Goal: Task Accomplishment & Management: Use online tool/utility

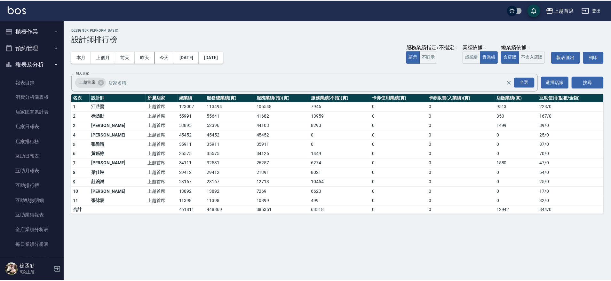
scroll to position [280, 0]
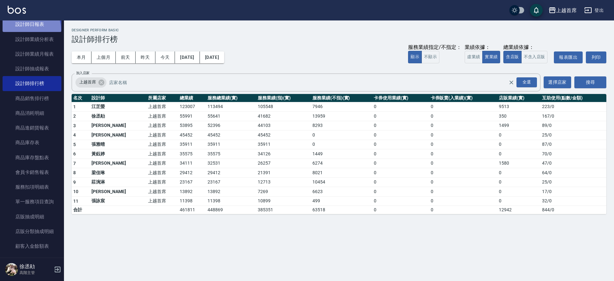
click at [29, 29] on link "設計師日報表" at bounding box center [32, 24] width 59 height 15
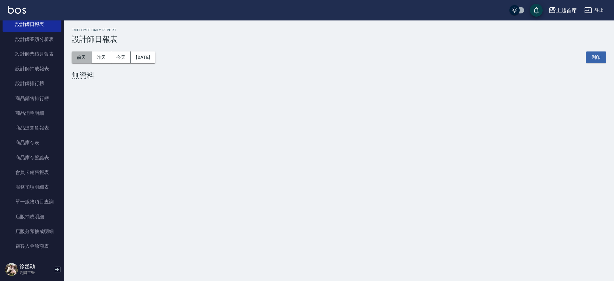
click at [83, 57] on button "前天" at bounding box center [82, 58] width 20 height 12
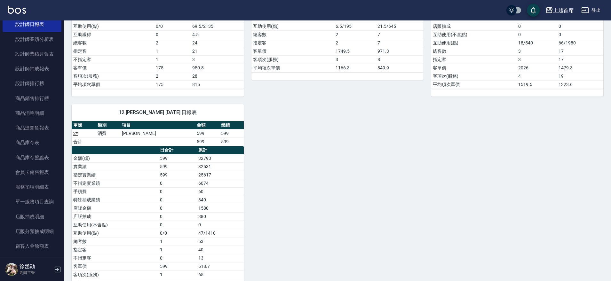
scroll to position [436, 0]
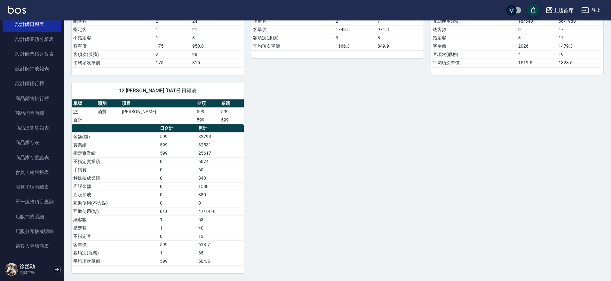
drag, startPoint x: 611, startPoint y: 190, endPoint x: 614, endPoint y: 161, distance: 29.9
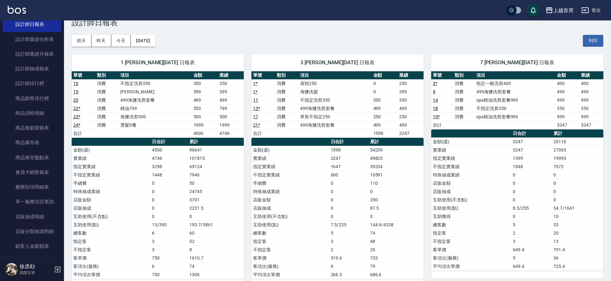
scroll to position [0, 0]
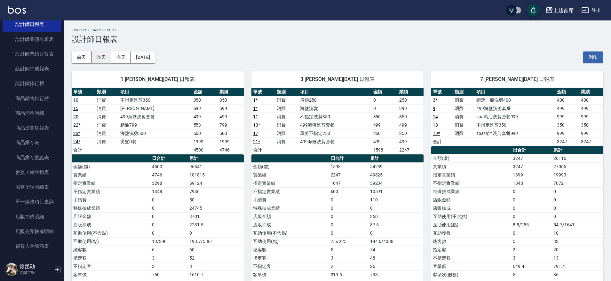
click at [100, 57] on button "昨天" at bounding box center [101, 58] width 20 height 12
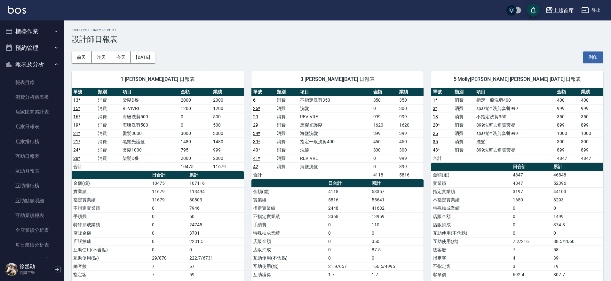
click at [54, 29] on icon "button" at bounding box center [56, 31] width 5 height 5
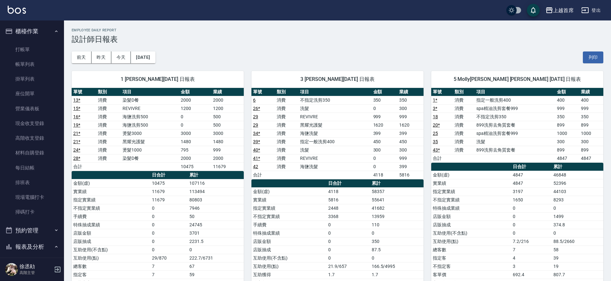
click at [74, 109] on link "15 *" at bounding box center [76, 108] width 7 height 5
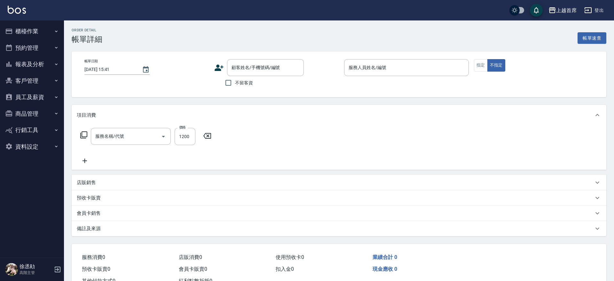
type input "[DATE] 17:28"
checkbox input "true"
type input "[PERSON_NAME]-1"
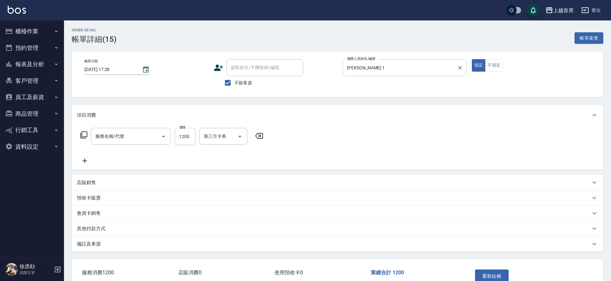
type input "REVIVRE(0999)"
click at [386, 66] on input "[PERSON_NAME]-1" at bounding box center [400, 67] width 109 height 11
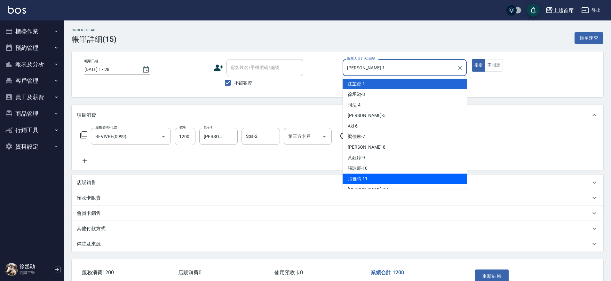
click at [373, 179] on div "[PERSON_NAME]-11" at bounding box center [405, 179] width 124 height 11
type input "[PERSON_NAME]-11"
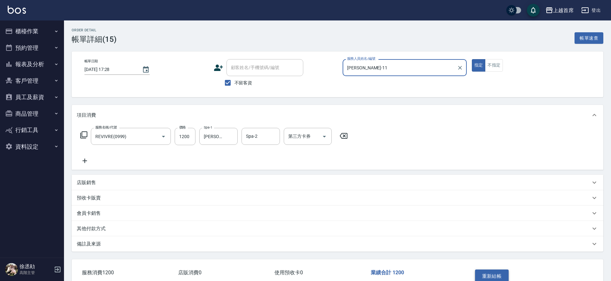
click at [492, 272] on button "重新結帳" at bounding box center [492, 276] width 34 height 13
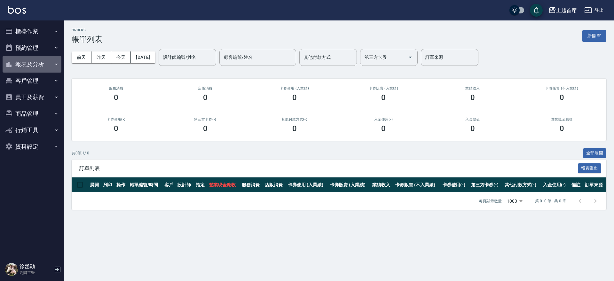
click at [52, 65] on button "報表及分析" at bounding box center [32, 64] width 59 height 17
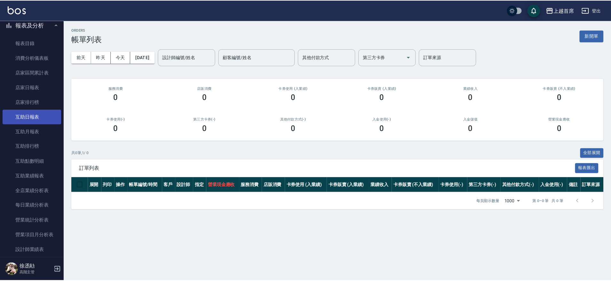
scroll to position [80, 0]
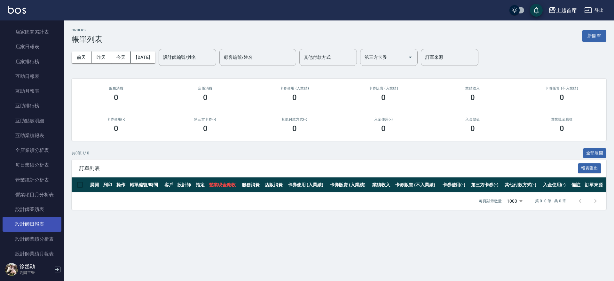
click at [30, 224] on link "設計師日報表" at bounding box center [32, 224] width 59 height 15
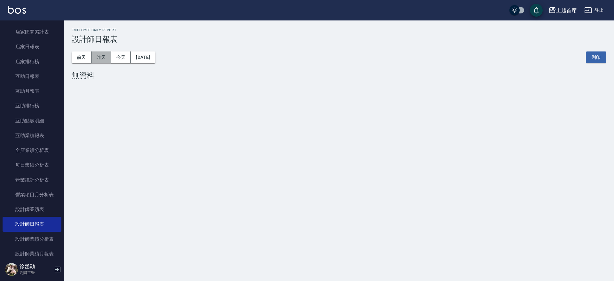
click at [100, 57] on button "昨天" at bounding box center [101, 58] width 20 height 12
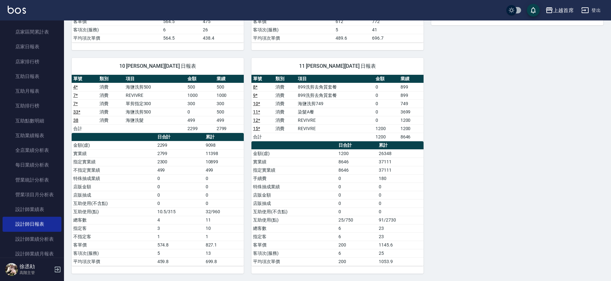
scroll to position [519, 0]
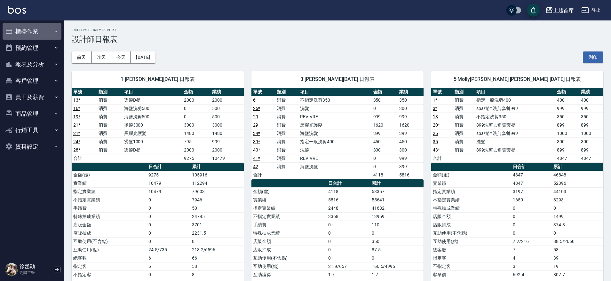
click at [36, 31] on button "櫃檯作業" at bounding box center [32, 31] width 59 height 17
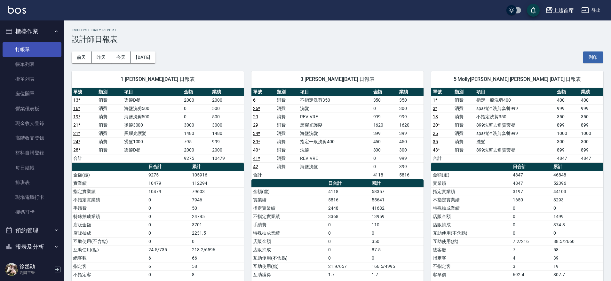
click at [34, 47] on link "打帳單" at bounding box center [32, 49] width 59 height 15
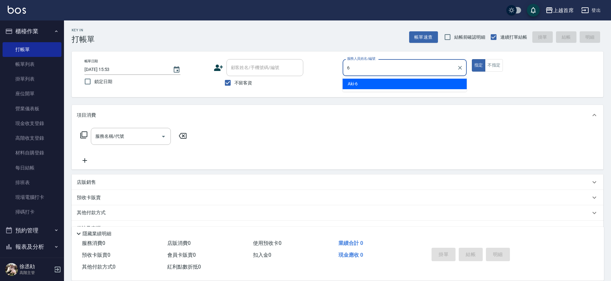
type input "Aki-6"
type button "true"
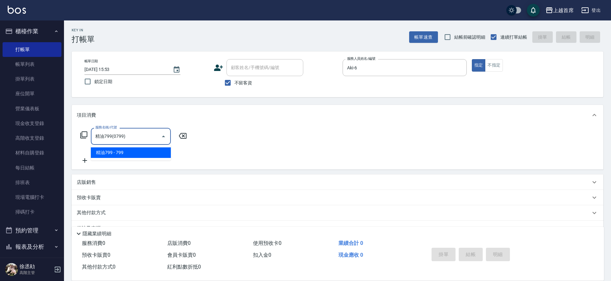
type input "精油799(0799)"
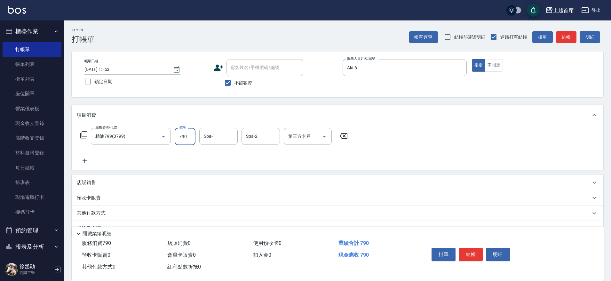
type input "790"
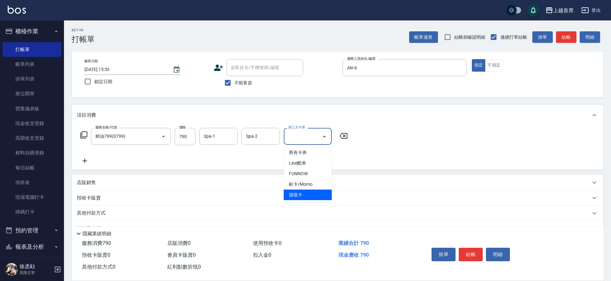
type input "儲值卡"
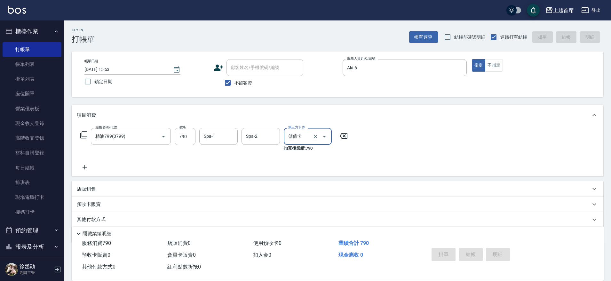
type input "2025/09/13 15:56"
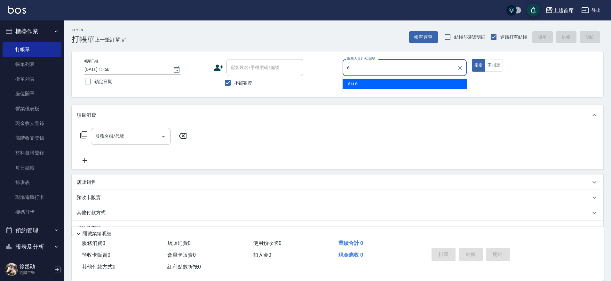
type input "Aki-6"
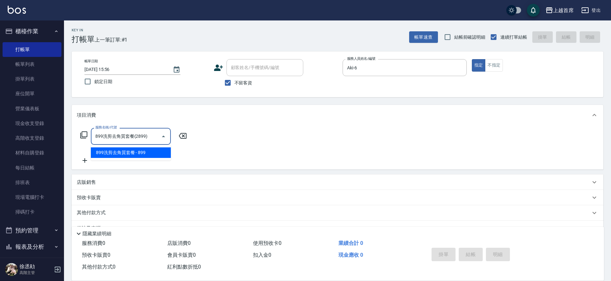
type input "899洗剪去角質套餐(2899)"
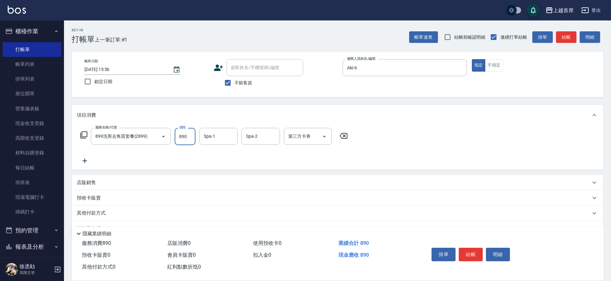
type input "890"
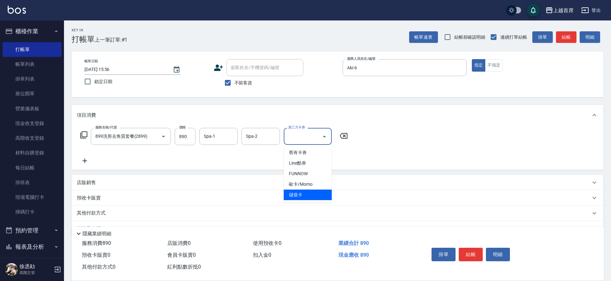
type input "儲值卡"
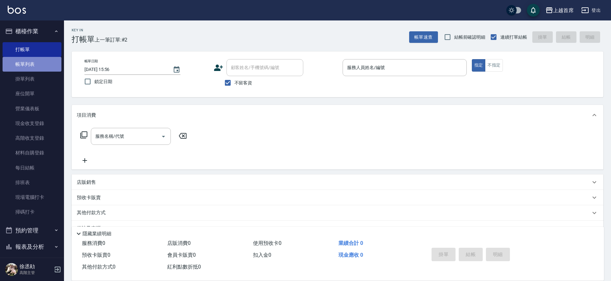
click at [31, 63] on link "帳單列表" at bounding box center [32, 64] width 59 height 15
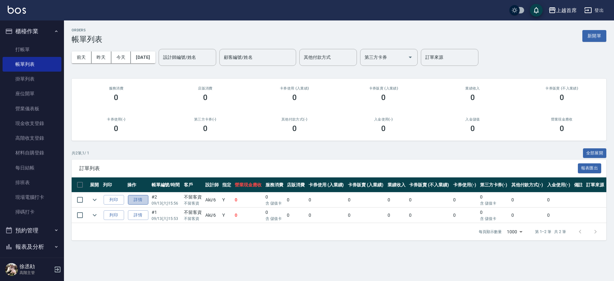
click at [136, 202] on link "詳情" at bounding box center [138, 200] width 20 height 10
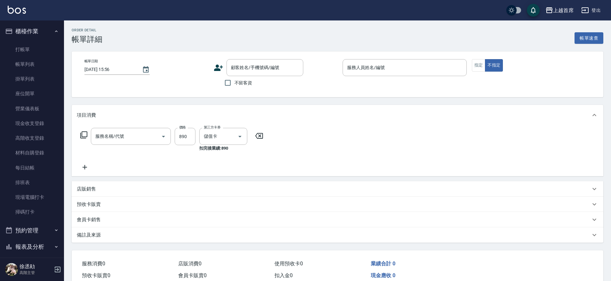
checkbox input "true"
type input "Aki-6"
type input "899洗剪去角質套餐(2899)"
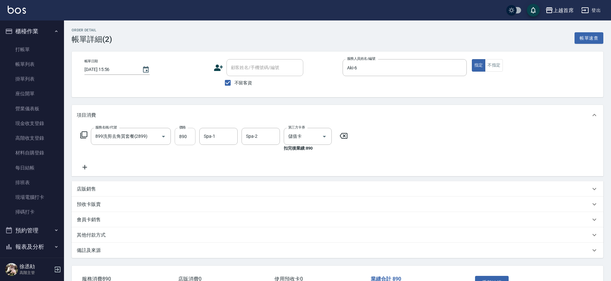
click at [190, 133] on input "890" at bounding box center [185, 136] width 21 height 17
type input "810"
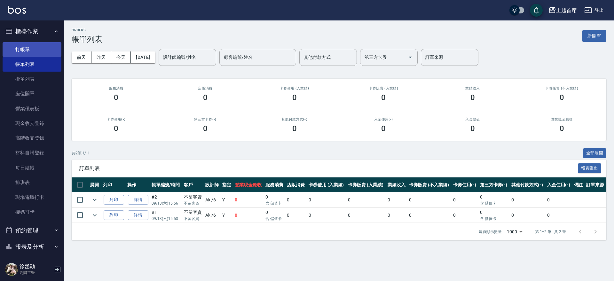
click at [22, 47] on link "打帳單" at bounding box center [32, 49] width 59 height 15
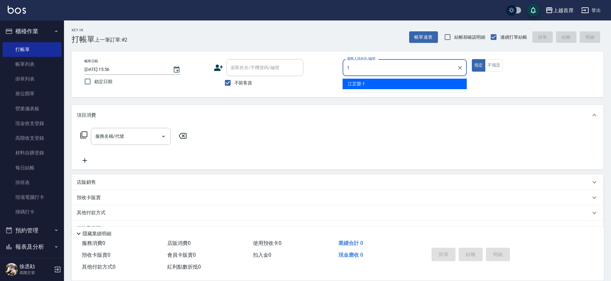
type input "[PERSON_NAME]-1"
type button "true"
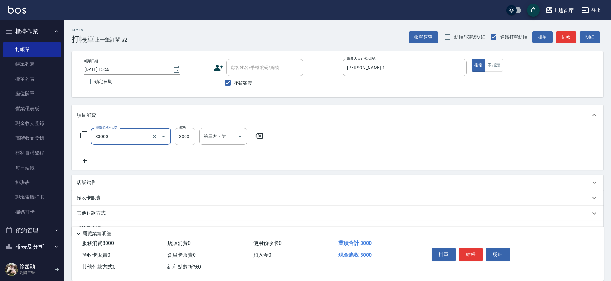
type input "燙髮3000(33000)"
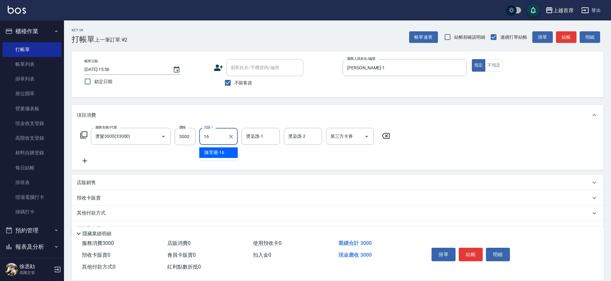
type input "陳育珊-16"
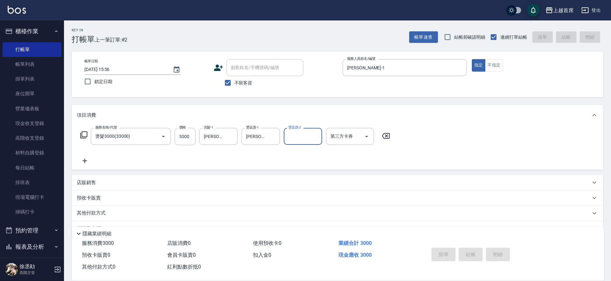
type input "2025/09/13 15:57"
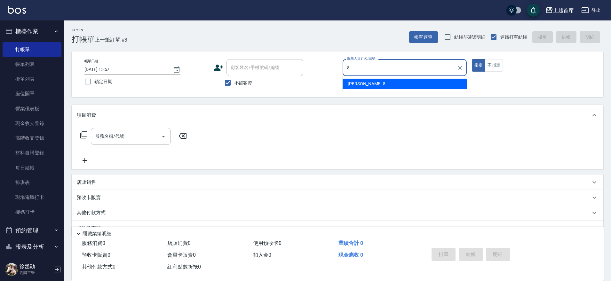
type input "謝凉好-8"
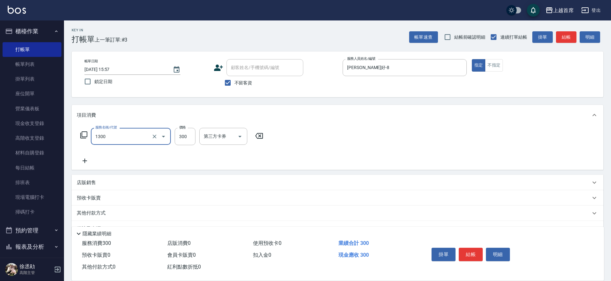
type input "洗髮(1300)"
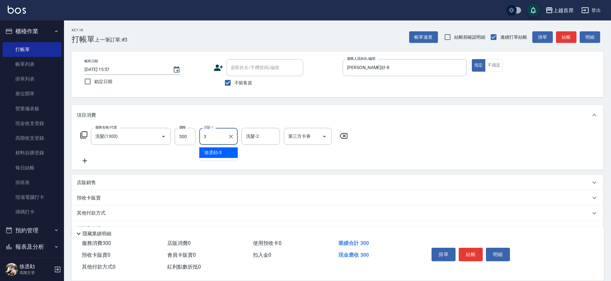
type input "徐丞勛-3"
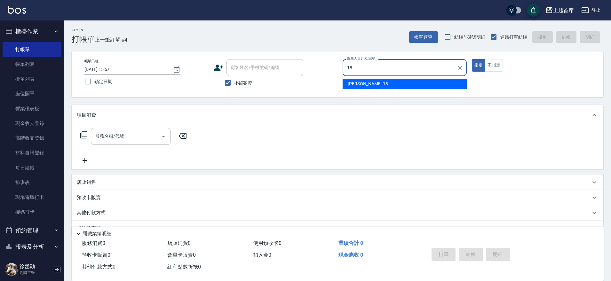
type input "Linda-18"
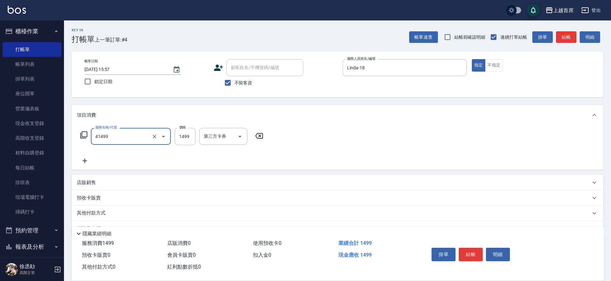
type input "染髮(41499)"
type input "1599"
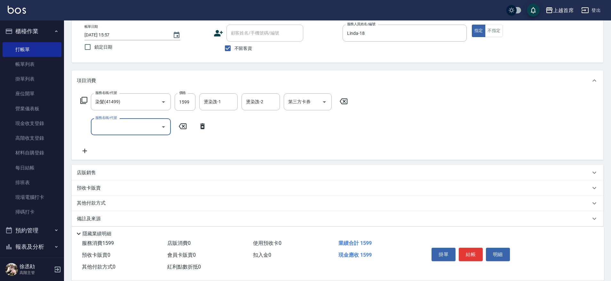
scroll to position [1, 0]
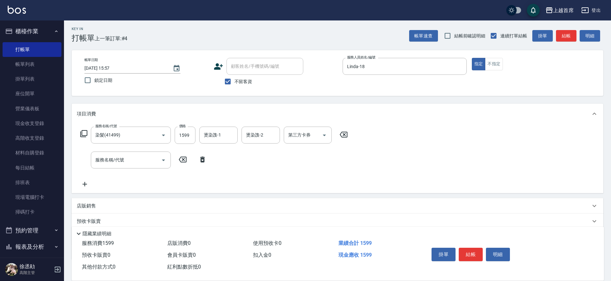
click at [89, 206] on p "店販銷售" at bounding box center [86, 206] width 19 height 7
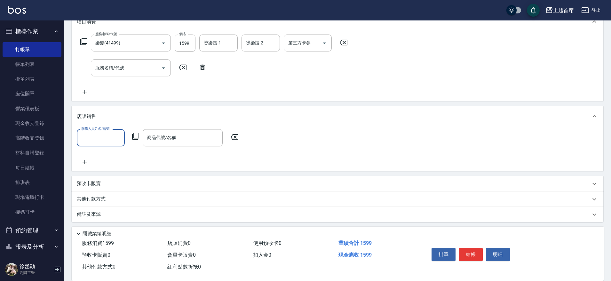
scroll to position [96, 0]
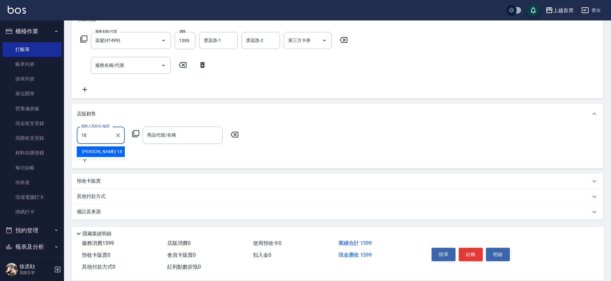
type input "Linda-18"
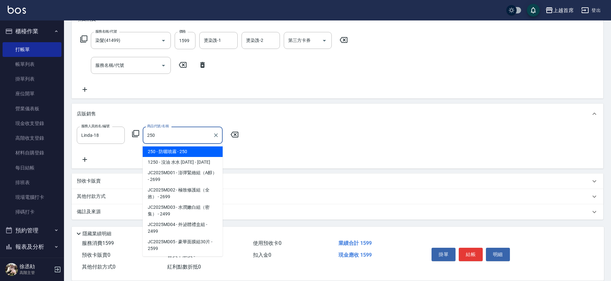
type input "防曬噴霧"
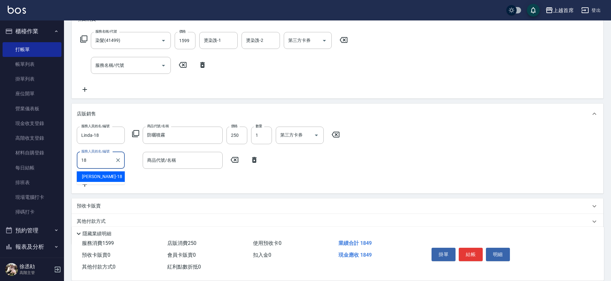
type input "Linda-18"
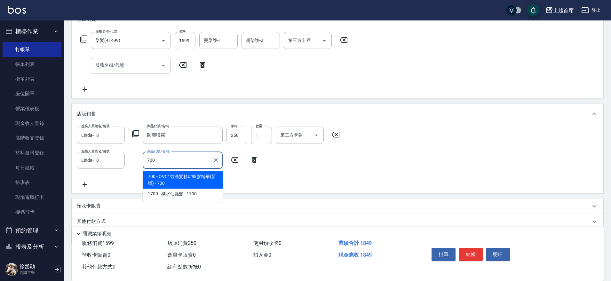
type input "OVC1號洗髮精or蜂膠精華(新版)"
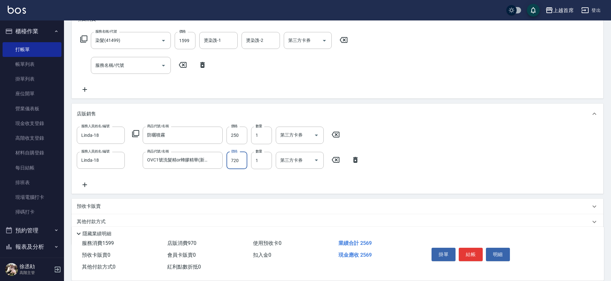
type input "720"
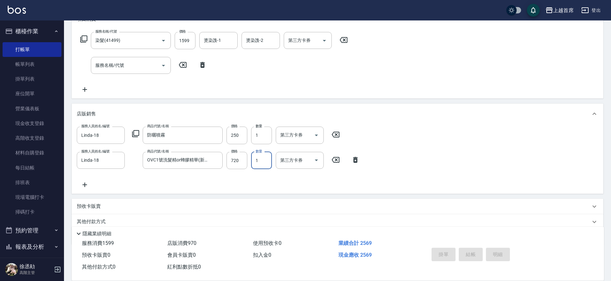
type input "2025/09/13 16:00"
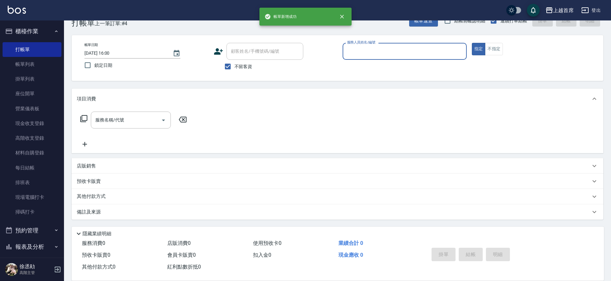
scroll to position [16, 0]
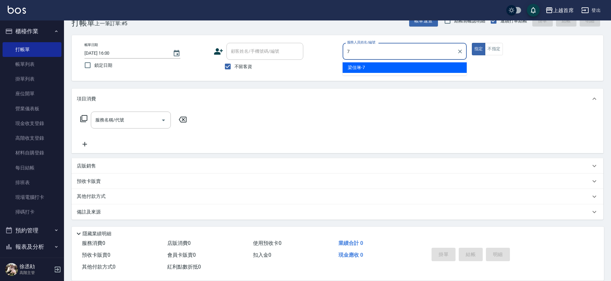
type input "梁佳琳-7"
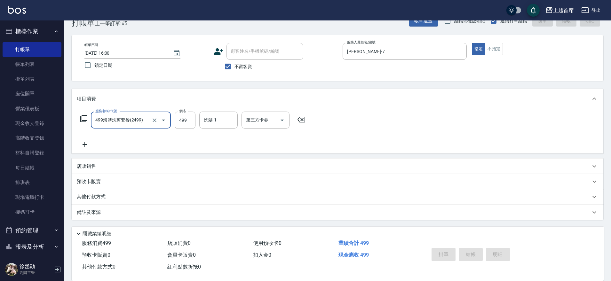
type input "499海鹽洗剪套餐(2499)"
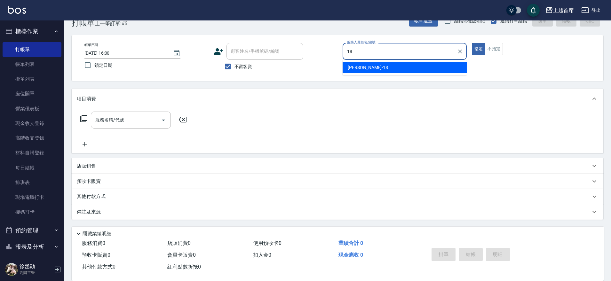
type input "Linda-18"
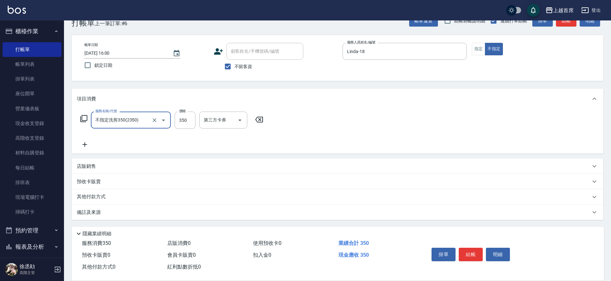
type input "不指定洗剪350(2350)"
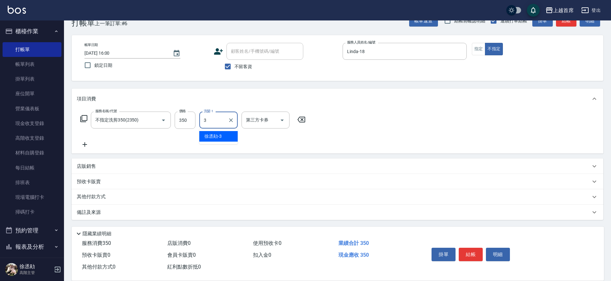
type input "徐丞勛-3"
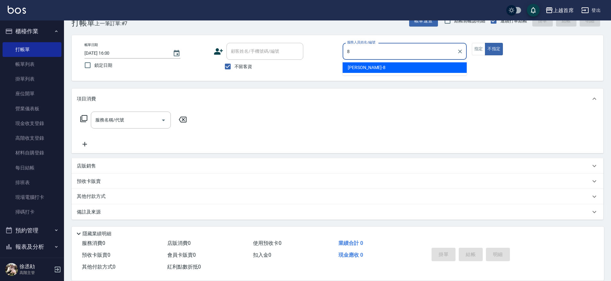
type input "謝凉好-8"
type button "false"
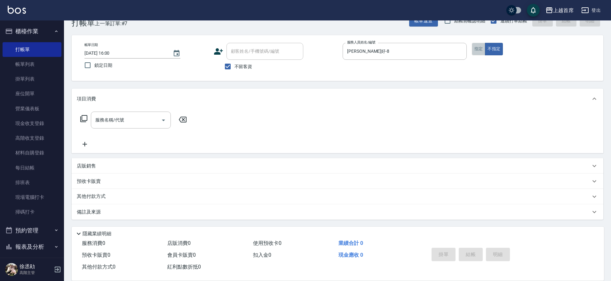
click at [481, 46] on button "指定" at bounding box center [479, 49] width 14 height 12
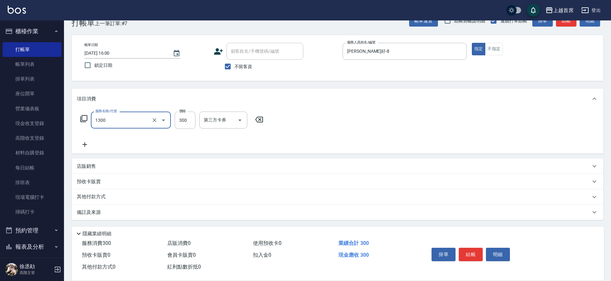
type input "洗髮(1300)"
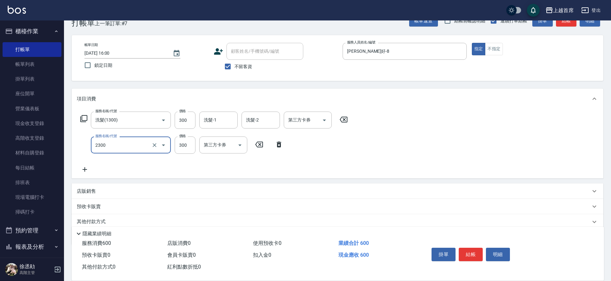
type input "單剪指定300(2300)"
type input "600"
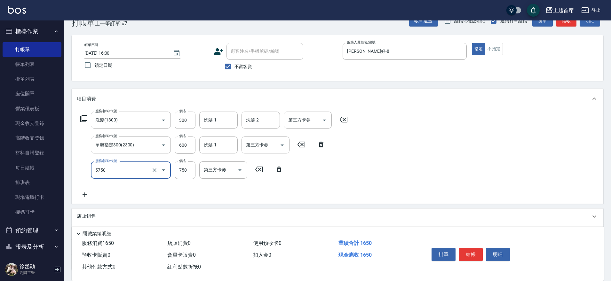
type input "乳清蛋白(5750)"
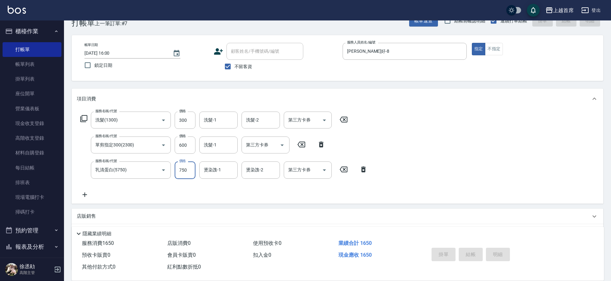
type input "2025/09/13 16:01"
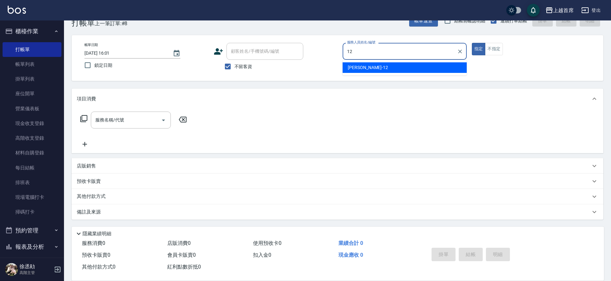
type input "許婕妤-12"
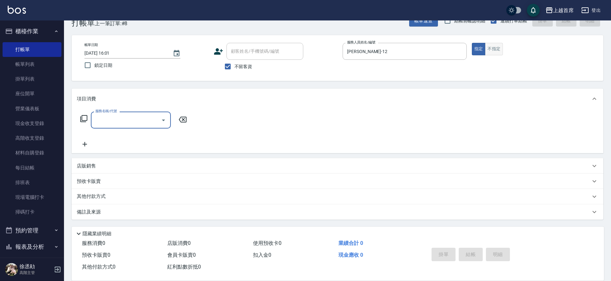
drag, startPoint x: 463, startPoint y: 9, endPoint x: 500, endPoint y: 50, distance: 55.3
click at [500, 50] on button "不指定" at bounding box center [494, 49] width 18 height 12
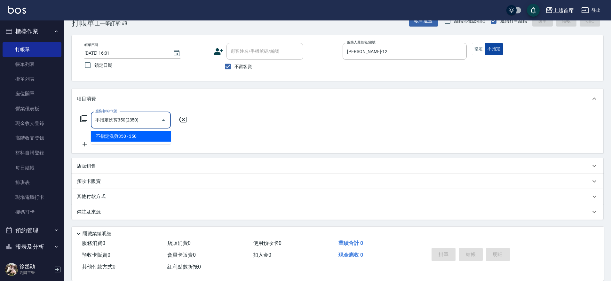
type input "不指定洗剪350(2350)"
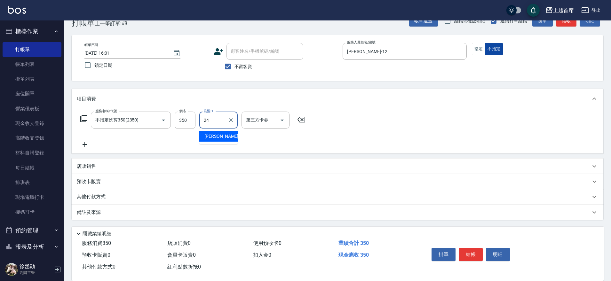
type input "丁于琴-24"
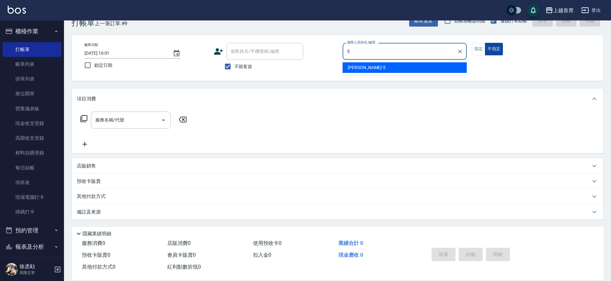
type input "Molly莫莉-5"
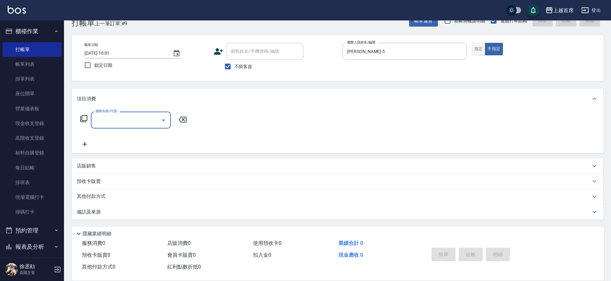
click at [477, 50] on button "指定" at bounding box center [479, 49] width 14 height 12
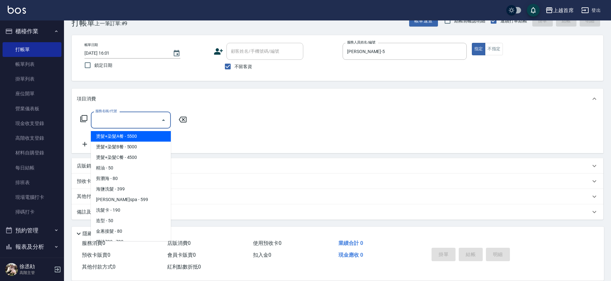
click at [140, 120] on input "服務名稱/代號" at bounding box center [126, 120] width 65 height 11
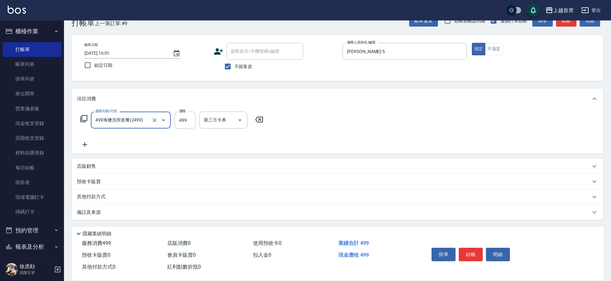
type input "499海鹽洗剪套餐(2499)"
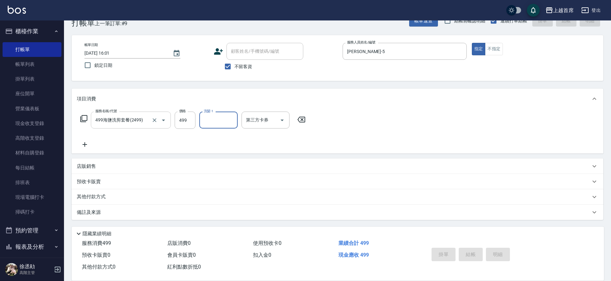
type input "2025/09/13 16:03"
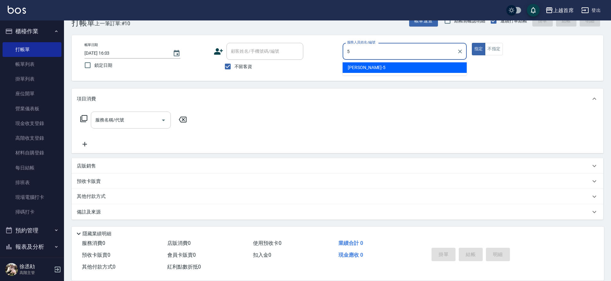
type input "Molly莫莉-5"
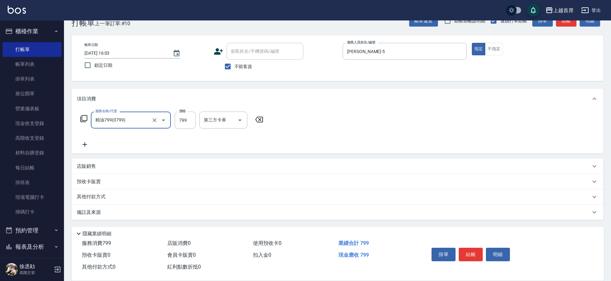
type input "精油799(0799)"
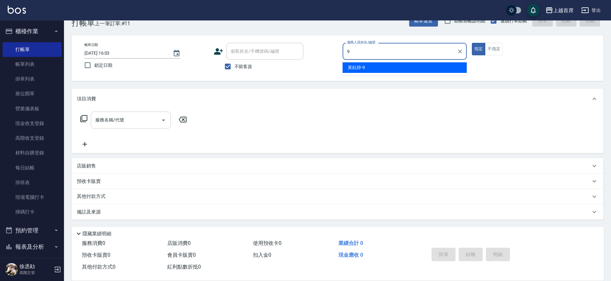
type input "黃鈺婷-9"
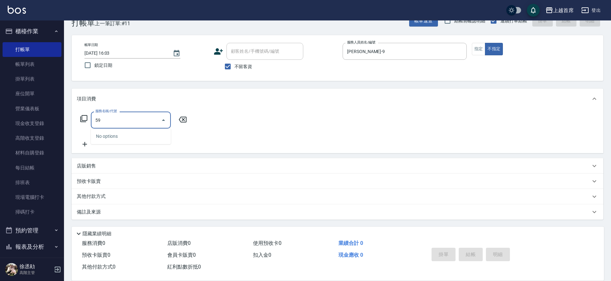
type input "5"
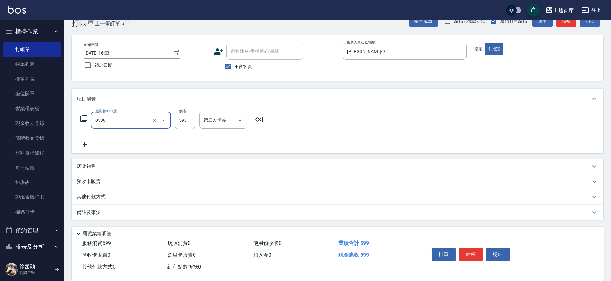
type input "伊黛莉spa(0599)"
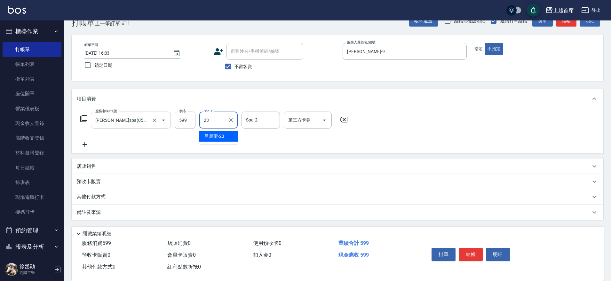
type input "呂晨聖-23"
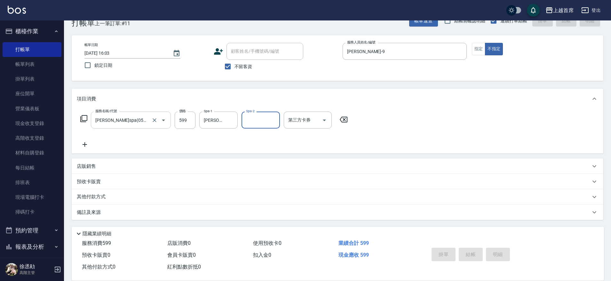
type input "2025/09/13 16:04"
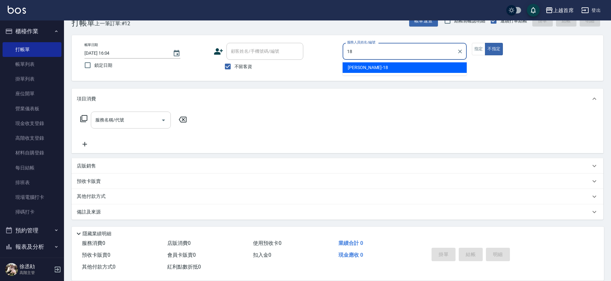
type input "Linda-18"
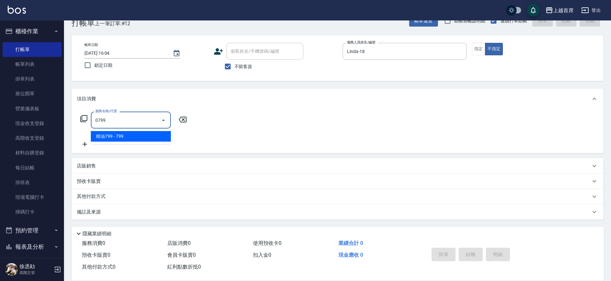
type input "精油799(0799)"
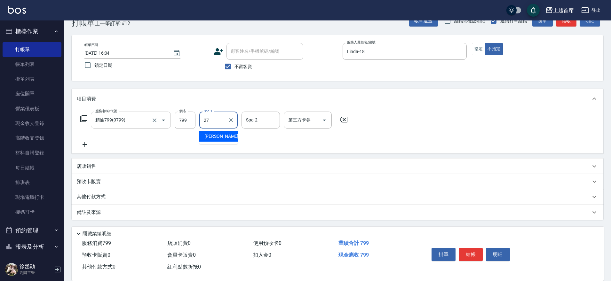
type input "蔡宛孜-27"
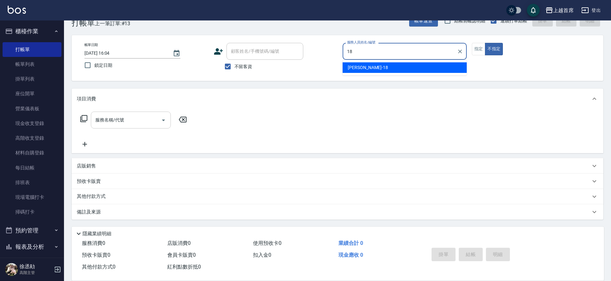
type input "Linda-18"
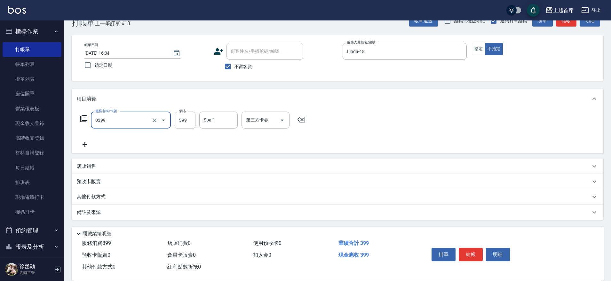
type input "海鹽洗髮(0399)"
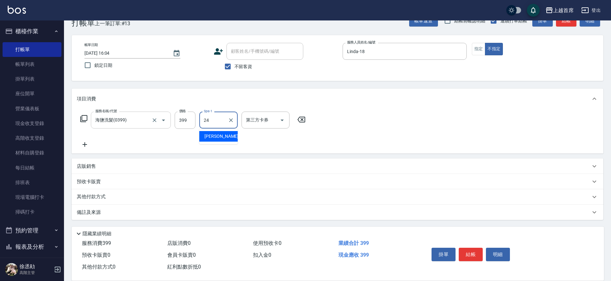
type input "丁于琴-24"
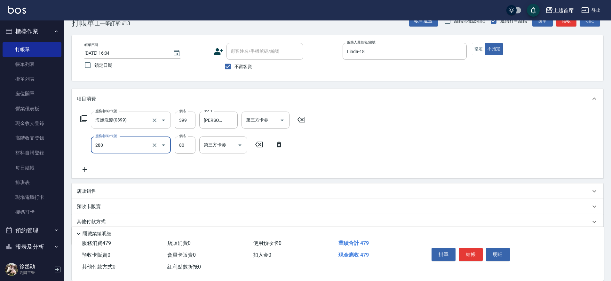
type input "剪瀏海(280)"
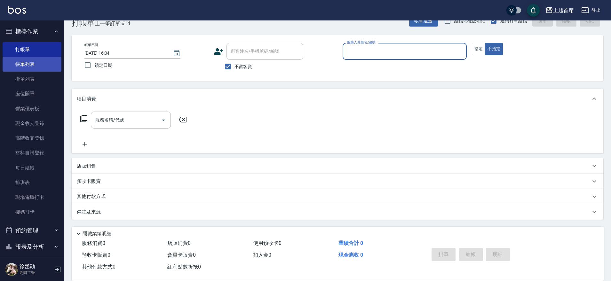
click at [40, 63] on link "帳單列表" at bounding box center [32, 64] width 59 height 15
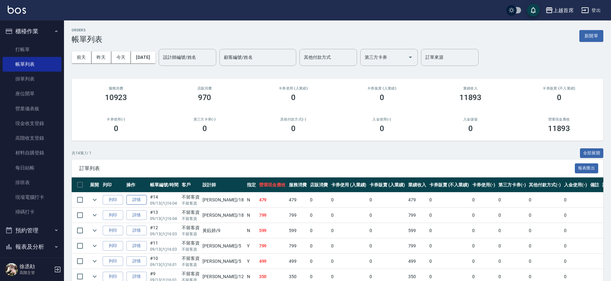
click at [143, 198] on link "詳情" at bounding box center [136, 200] width 20 height 10
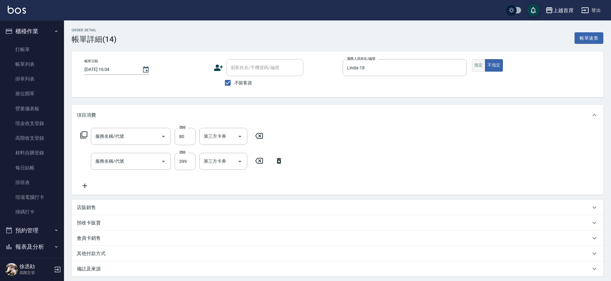
checkbox input "true"
type input "Linda-18"
type input "剪瀏海(280)"
type input "海鹽洗髮(0399)"
click at [475, 66] on button "指定" at bounding box center [479, 65] width 14 height 12
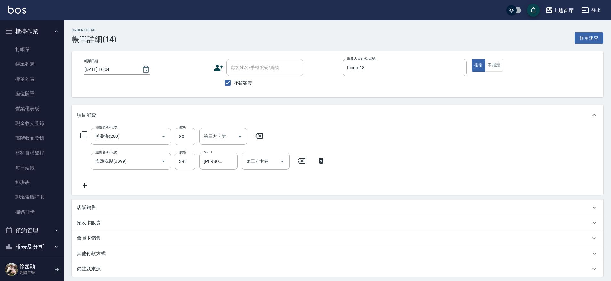
type button "true"
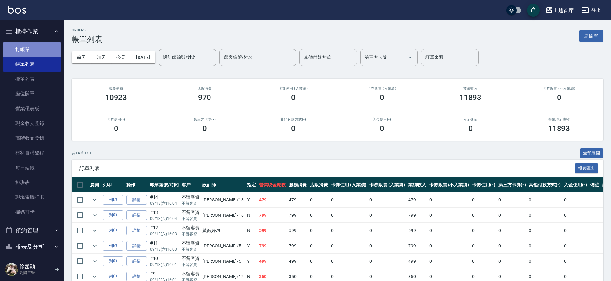
click at [36, 43] on link "打帳單" at bounding box center [32, 49] width 59 height 15
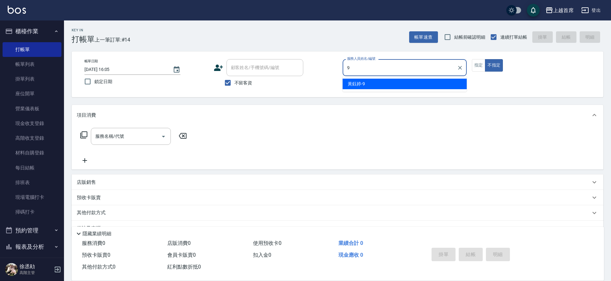
type input "黃鈺婷-9"
type button "false"
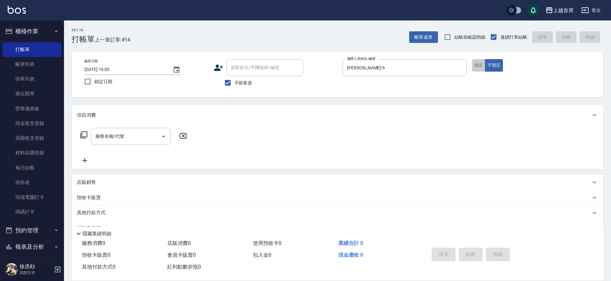
click at [481, 67] on button "指定" at bounding box center [479, 65] width 14 height 12
type button "true"
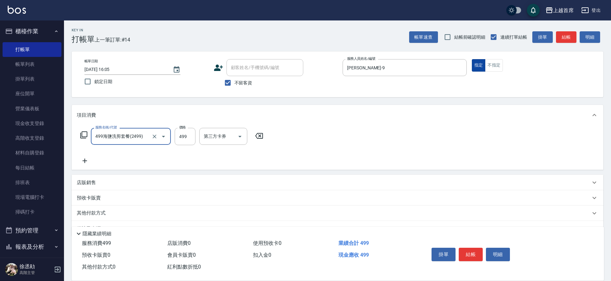
type input "499海鹽洗剪套餐(2499)"
type input "呂晨聖-23"
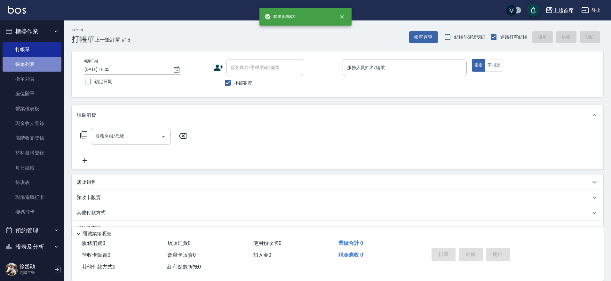
click at [35, 64] on link "帳單列表" at bounding box center [32, 64] width 59 height 15
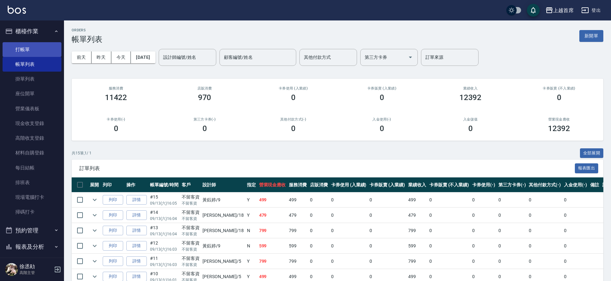
click at [25, 51] on link "打帳單" at bounding box center [32, 49] width 59 height 15
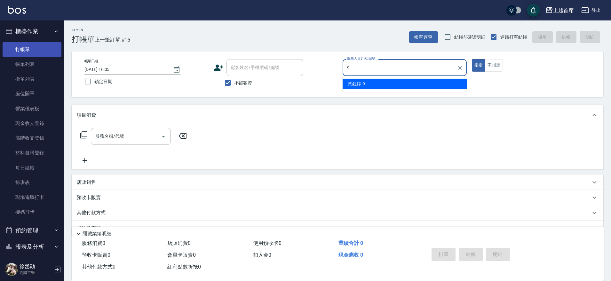
type input "黃鈺婷-9"
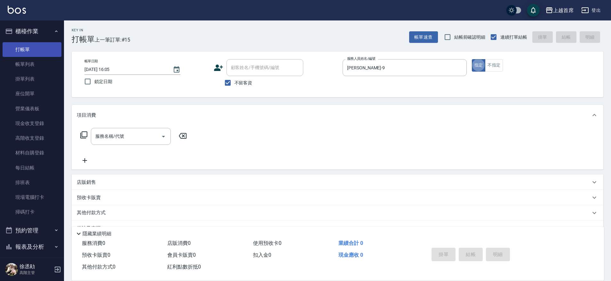
type button "true"
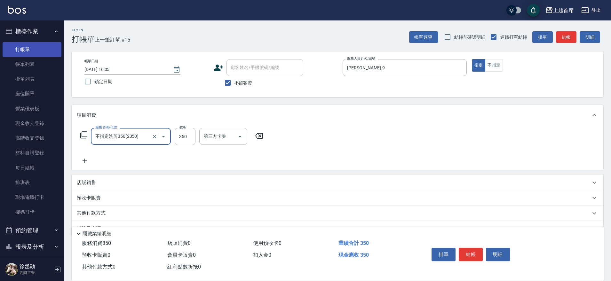
type input "不指定洗剪350(2350)"
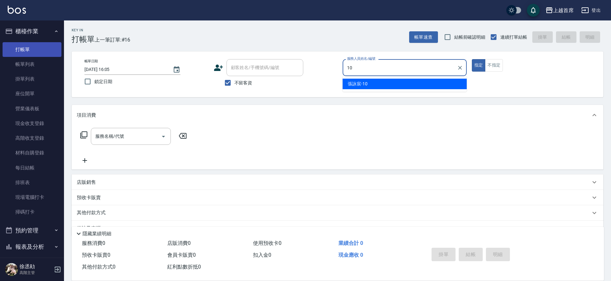
type input "張詠宸-10"
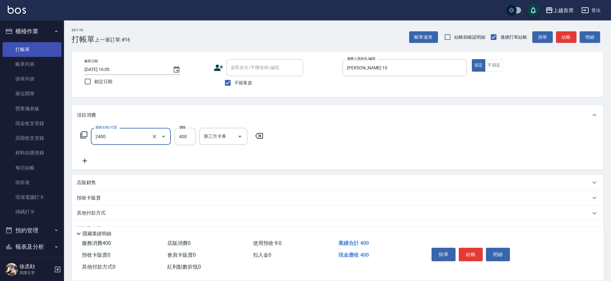
type input "指定一般洗剪400(2400)"
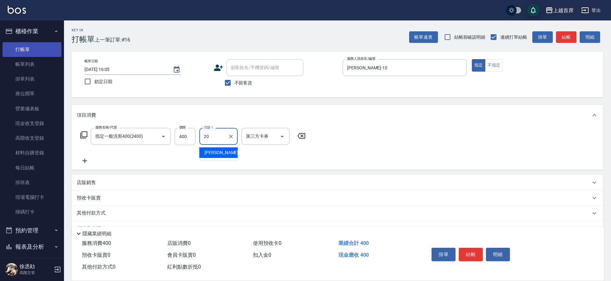
type input "[PERSON_NAME]-20"
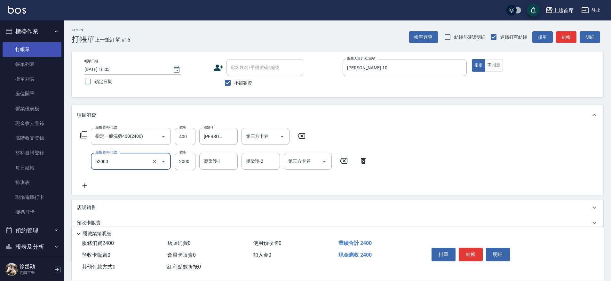
type input "黑耀光護髮(52000)"
type input "1980"
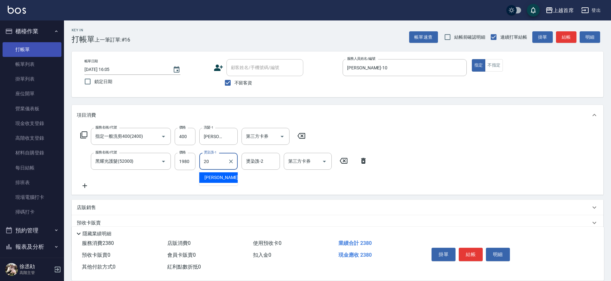
type input "[PERSON_NAME]-20"
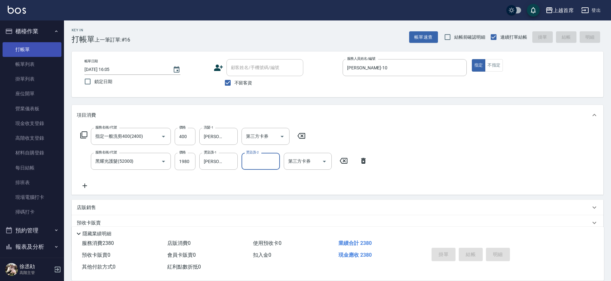
type input "2025/09/13 16:06"
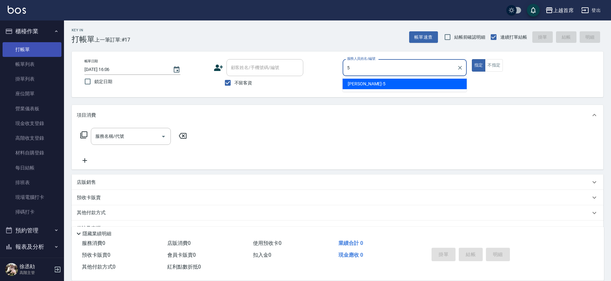
type input "Molly莫莉-5"
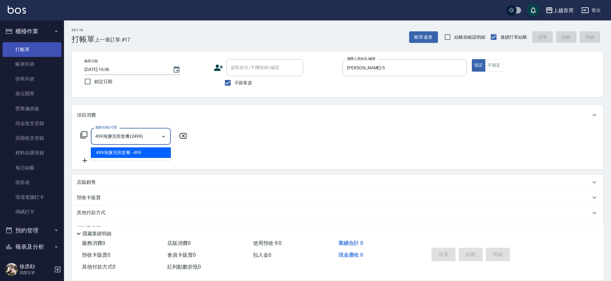
type input "499海鹽洗剪套餐(2499)"
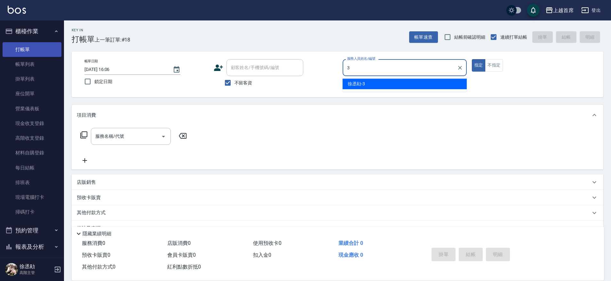
type input "徐丞勛-3"
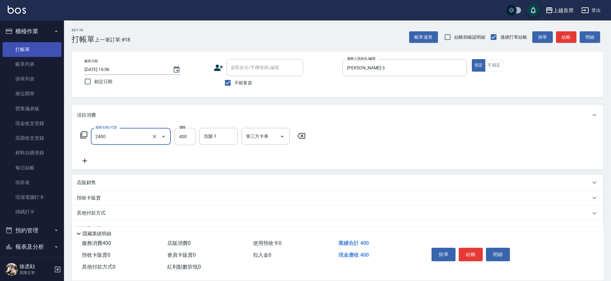
type input "指定一般洗剪400(2400)"
type input "450"
type input "唐羽彤-39"
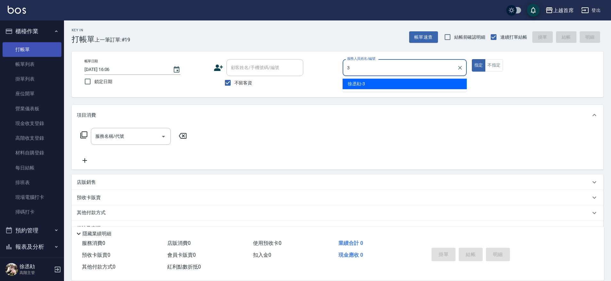
type input "徐丞勛-3"
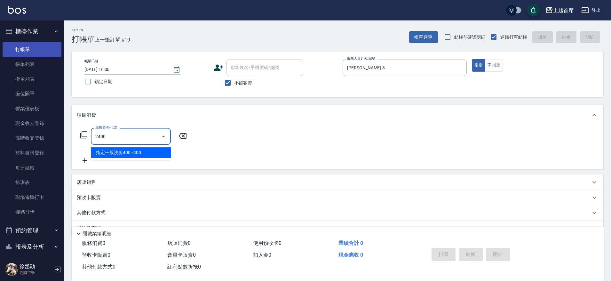
type input "指定一般洗剪400(2400)"
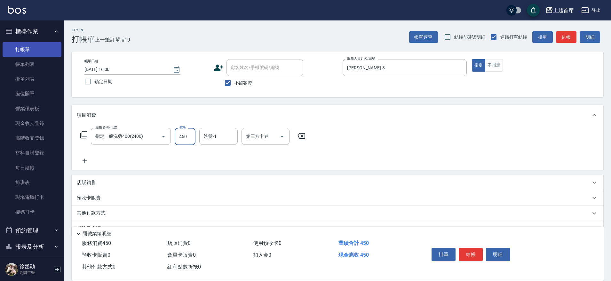
type input "450"
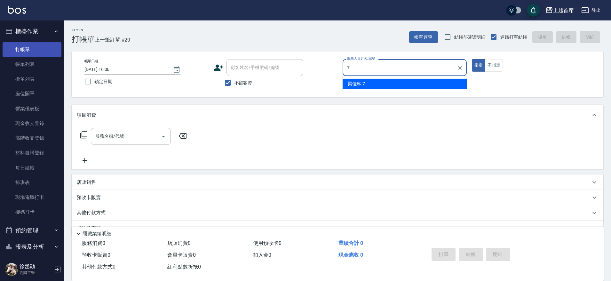
type input "梁佳琳-7"
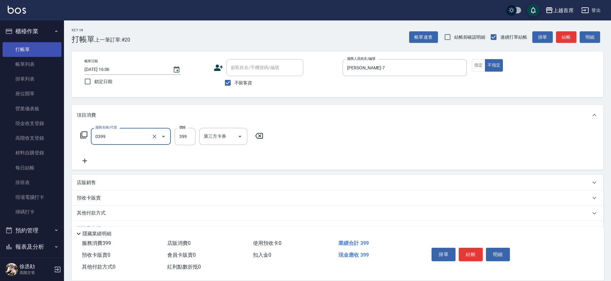
type input "海鹽洗髮(0399)"
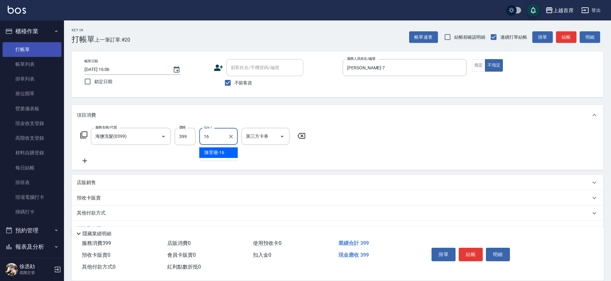
type input "陳育珊-16"
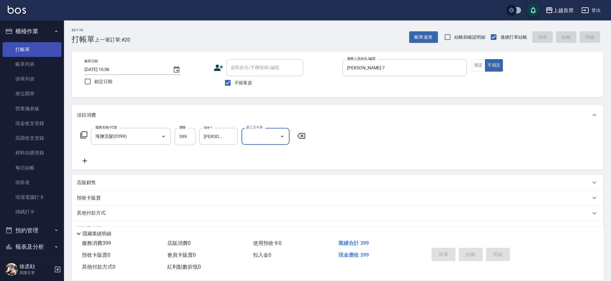
type input "2025/09/13 16:07"
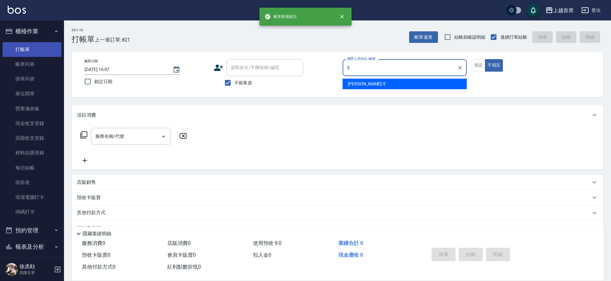
type input "Molly莫莉-5"
type button "false"
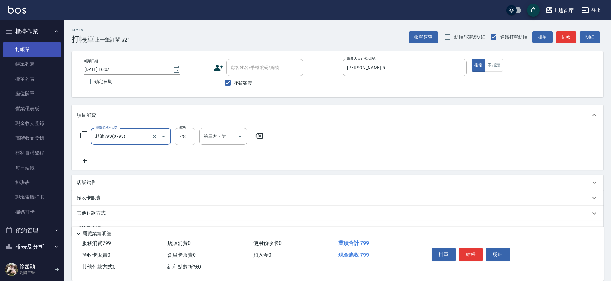
type input "精油799(0799)"
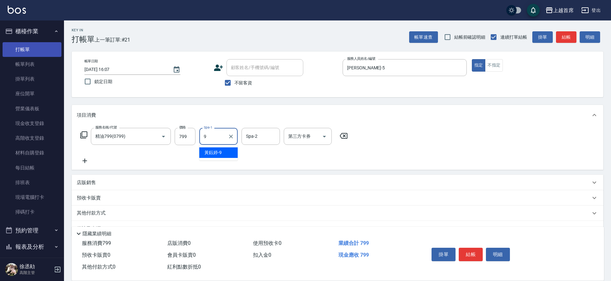
type input "黃鈺婷-9"
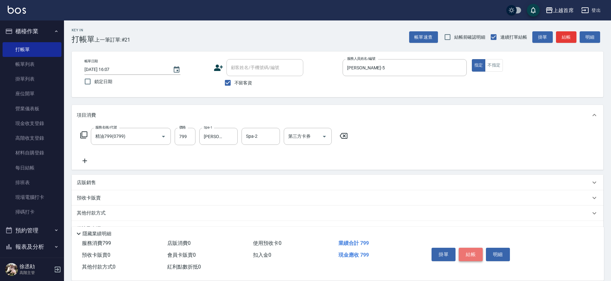
click at [475, 249] on button "結帳" at bounding box center [471, 254] width 24 height 13
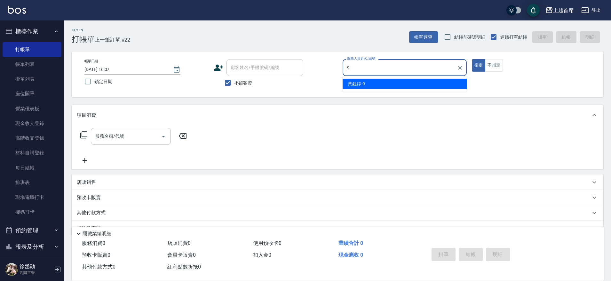
type input "黃鈺婷-9"
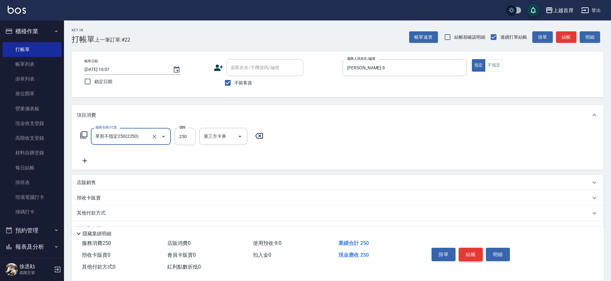
type input "單剪不指定250(2250)"
click at [475, 249] on button "結帳" at bounding box center [471, 254] width 24 height 13
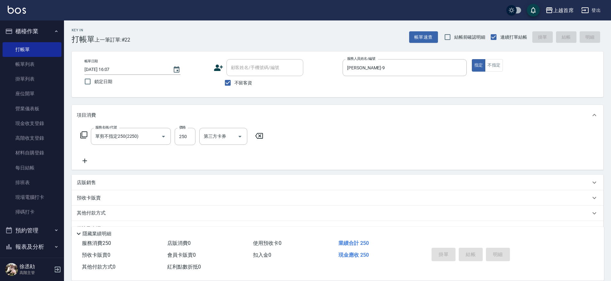
type input "2025/09/13 16:15"
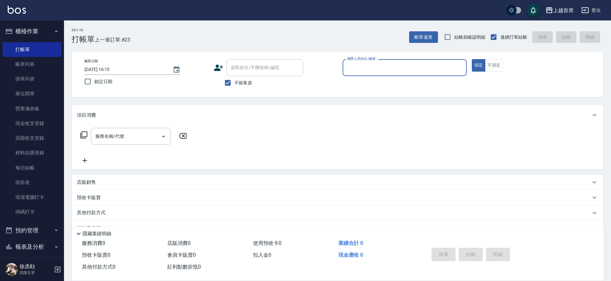
click at [472, 59] on button "指定" at bounding box center [479, 65] width 14 height 12
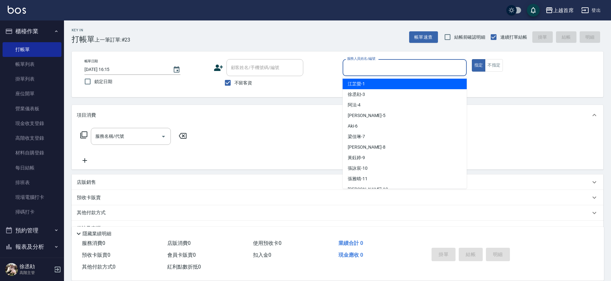
click at [388, 68] on input "服務人員姓名/編號" at bounding box center [405, 67] width 118 height 11
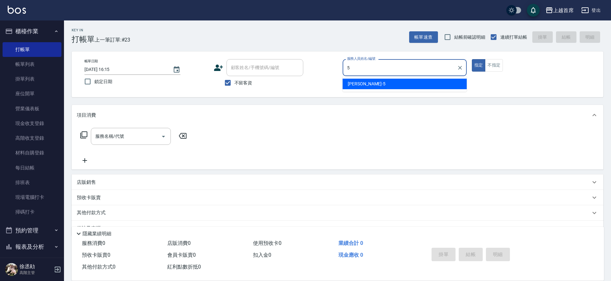
type input "Molly莫莉-5"
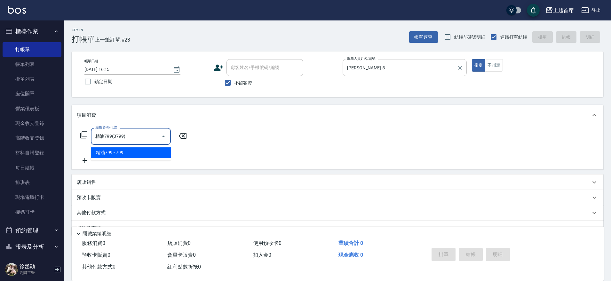
type input "精油799(0799)"
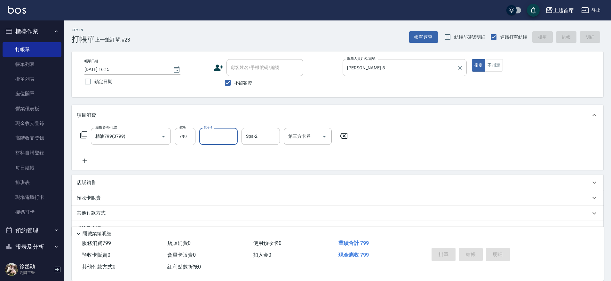
type input "2025/09/13 16:16"
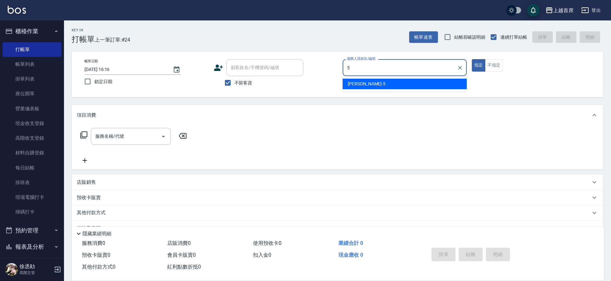
type input "Molly莫莉-5"
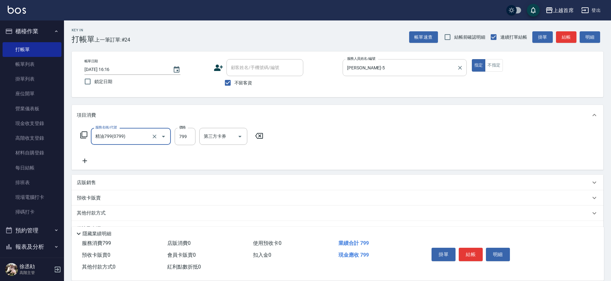
type input "精油799(0799)"
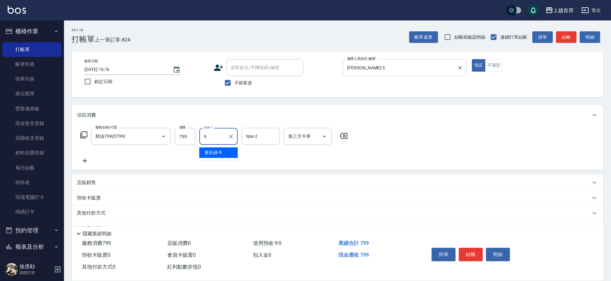
type input "黃鈺婷-9"
click at [230, 139] on icon "Clear" at bounding box center [231, 136] width 6 height 6
type input "唐羽彤-39"
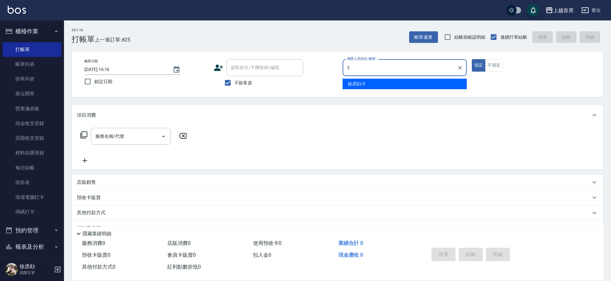
type input "徐丞勛-3"
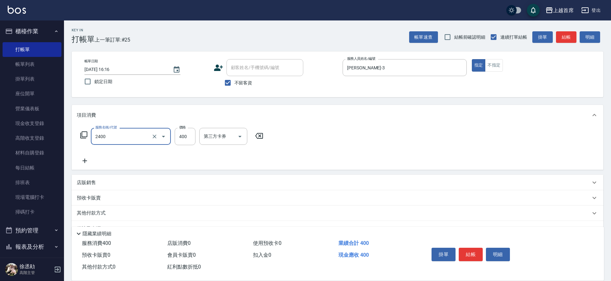
type input "指定一般洗剪400(2400)"
type input "450"
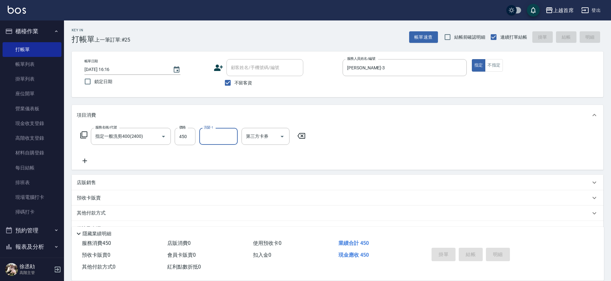
type input "2025/09/13 16:32"
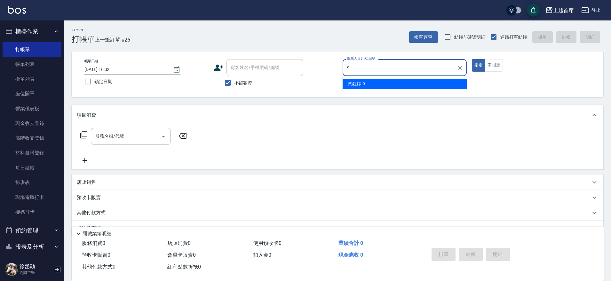
type input "黃鈺婷-9"
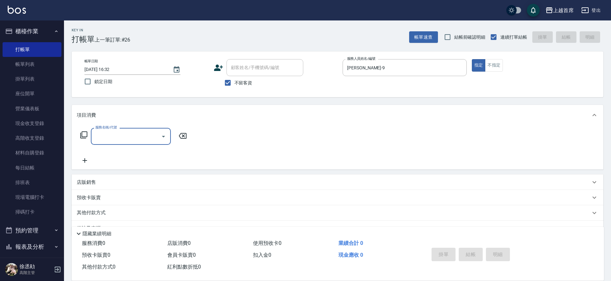
click at [83, 134] on icon at bounding box center [84, 135] width 8 height 8
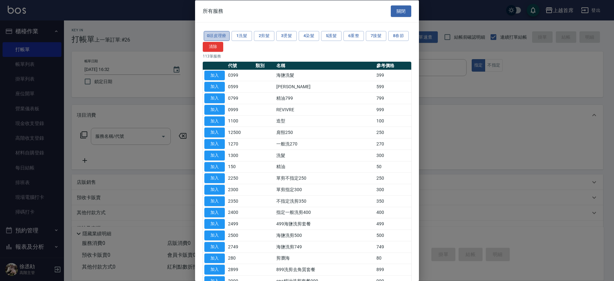
click at [220, 37] on button "0頭皮理療" at bounding box center [217, 36] width 26 height 10
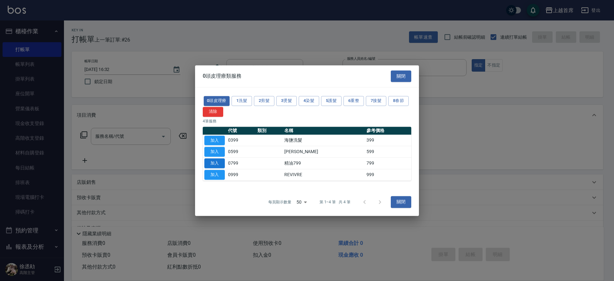
drag, startPoint x: 212, startPoint y: 175, endPoint x: 213, endPoint y: 168, distance: 6.8
click at [212, 175] on button "加入" at bounding box center [214, 175] width 20 height 10
type input "REVIVRE(0999)"
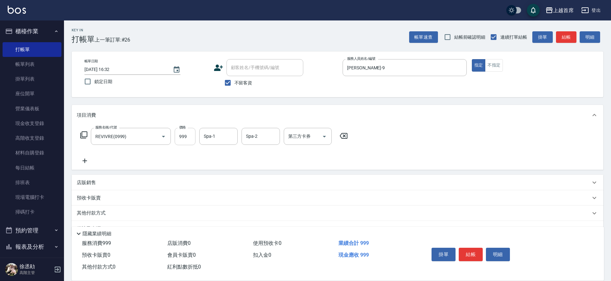
click at [185, 133] on input "999" at bounding box center [185, 136] width 21 height 17
type input "1200"
type input "呂晨聖-23"
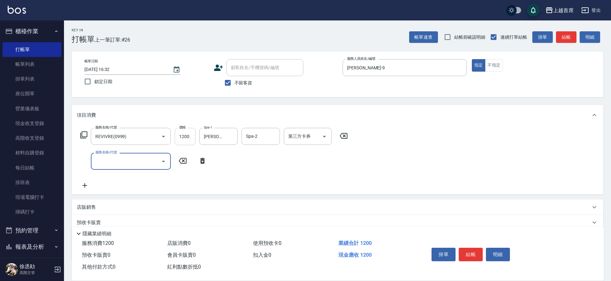
type input "2"
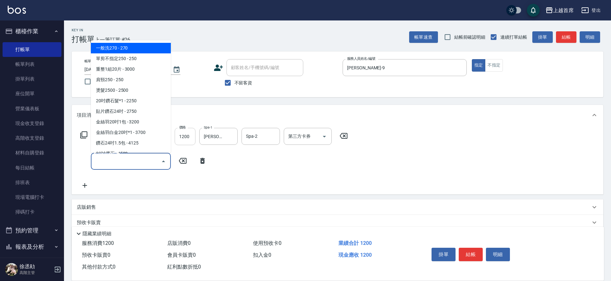
type input "\"
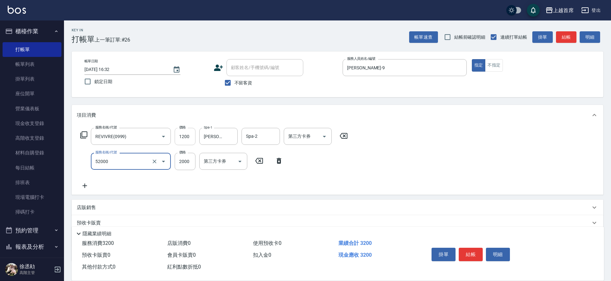
type input "黑耀光護髮(52000)"
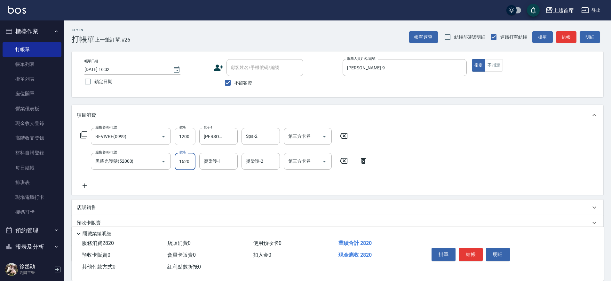
type input "1620"
click at [213, 161] on input "燙染謢-1" at bounding box center [218, 161] width 33 height 11
type input "呂晨聖-23"
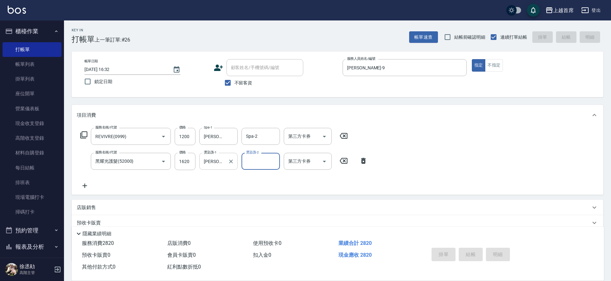
type input "2025/09/13 16:42"
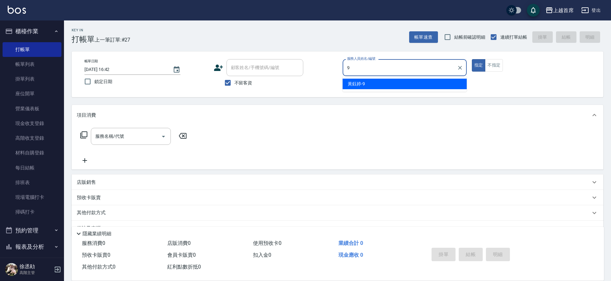
type input "黃鈺婷-9"
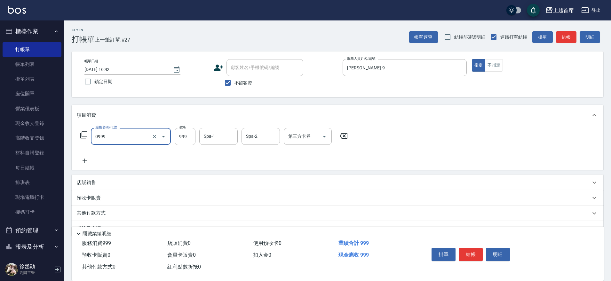
type input "REVIVRE(0999)"
type input "1200"
click at [207, 129] on div "Spa-1" at bounding box center [218, 136] width 38 height 17
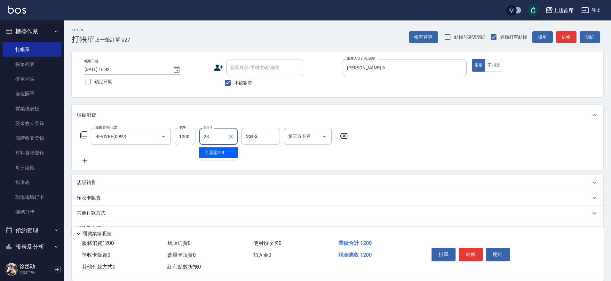
type input "呂晨聖-23"
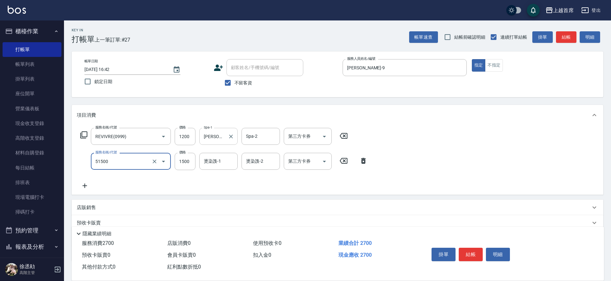
type input "鉑金護髮(51500)"
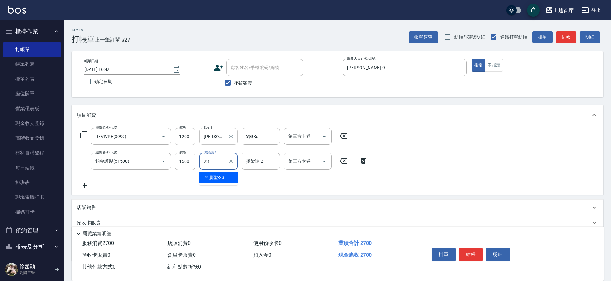
type input "呂晨聖-23"
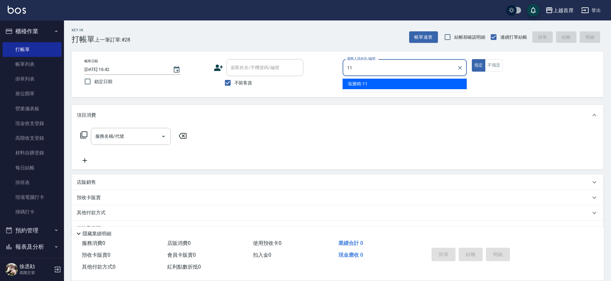
type input "[PERSON_NAME]-11"
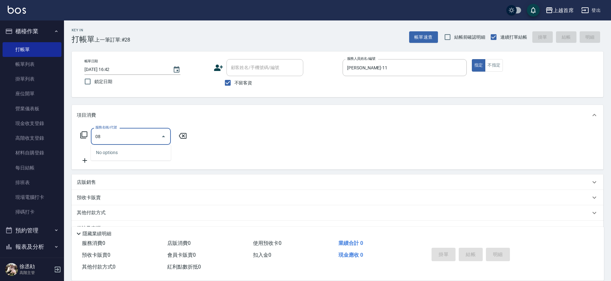
type input "0"
type input "899洗剪去角質套餐(2899)"
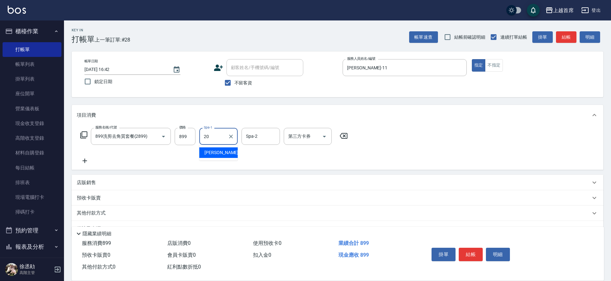
type input "[PERSON_NAME]-20"
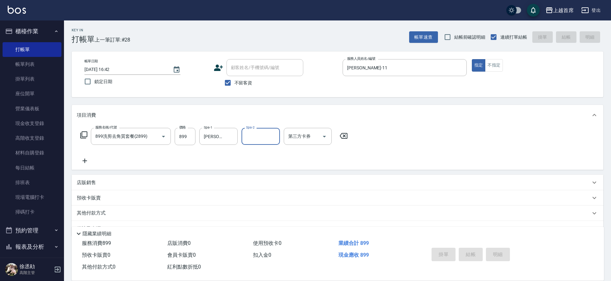
type input "2025/09/13 17:11"
